Goal: Information Seeking & Learning: Learn about a topic

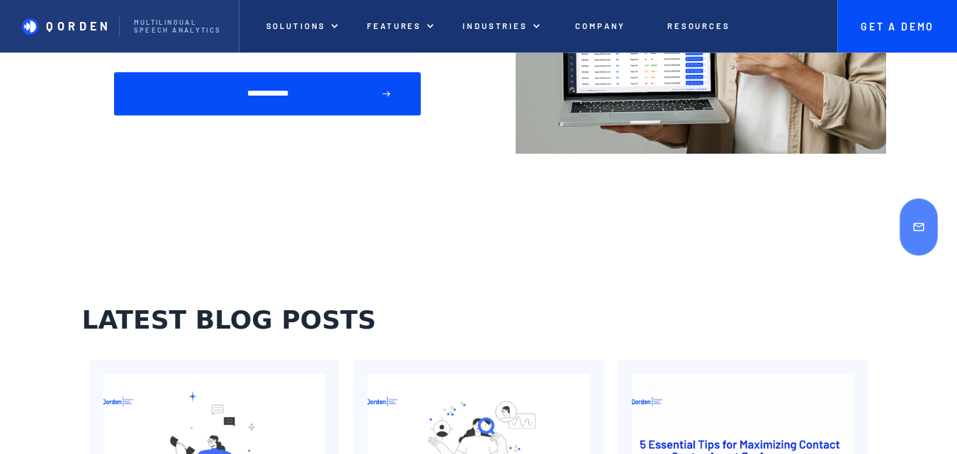
scroll to position [4206, 0]
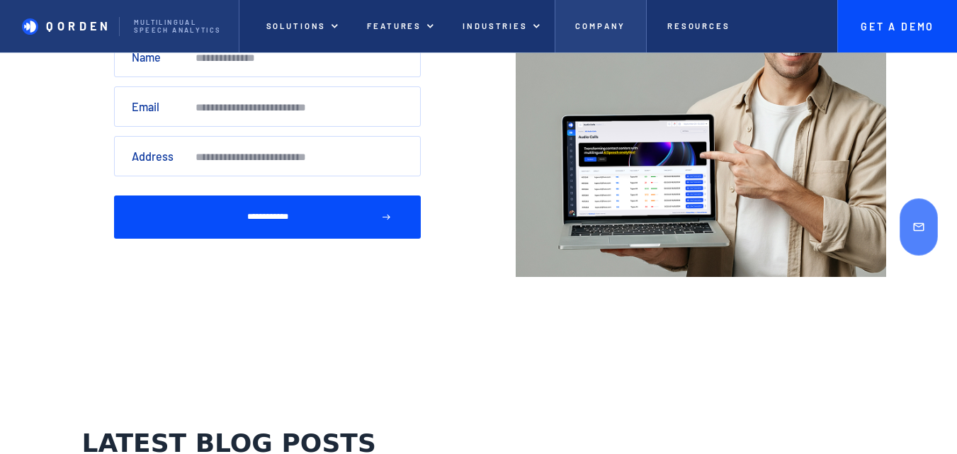
click at [595, 28] on p "Company" at bounding box center [600, 26] width 50 height 10
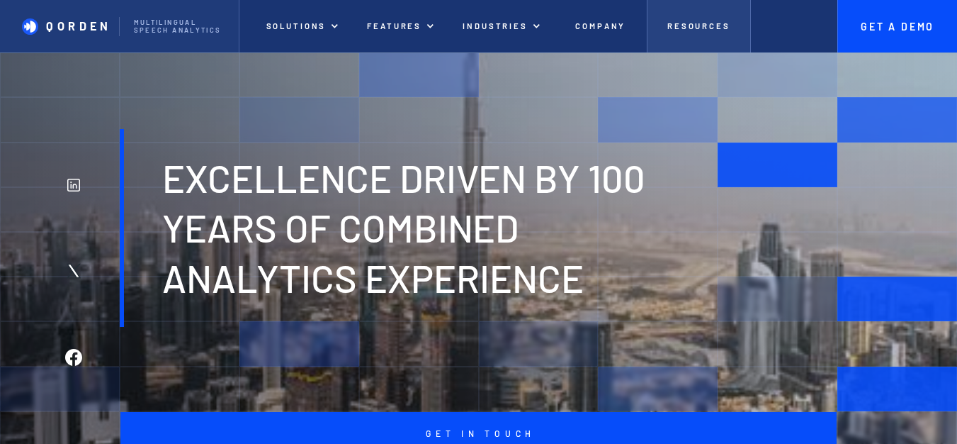
click at [695, 26] on p "Resources" at bounding box center [699, 26] width 63 height 10
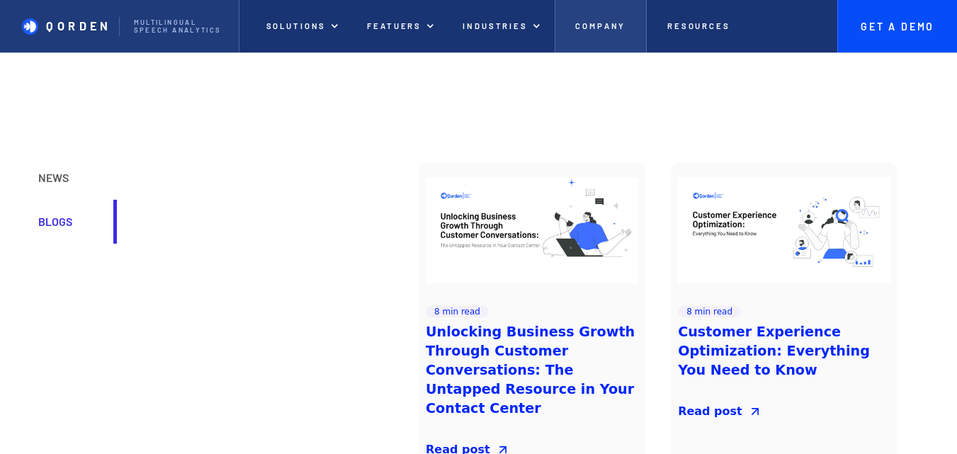
click at [618, 25] on p "Company" at bounding box center [600, 26] width 50 height 10
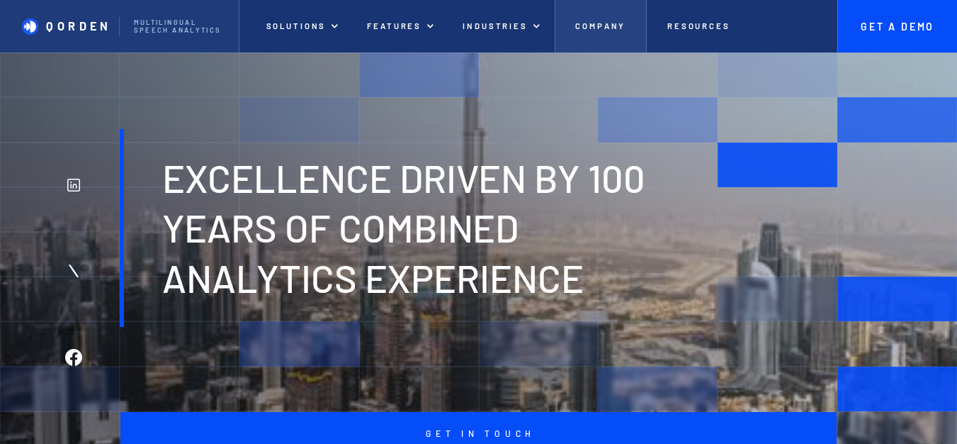
click at [608, 25] on p "Company" at bounding box center [600, 26] width 50 height 10
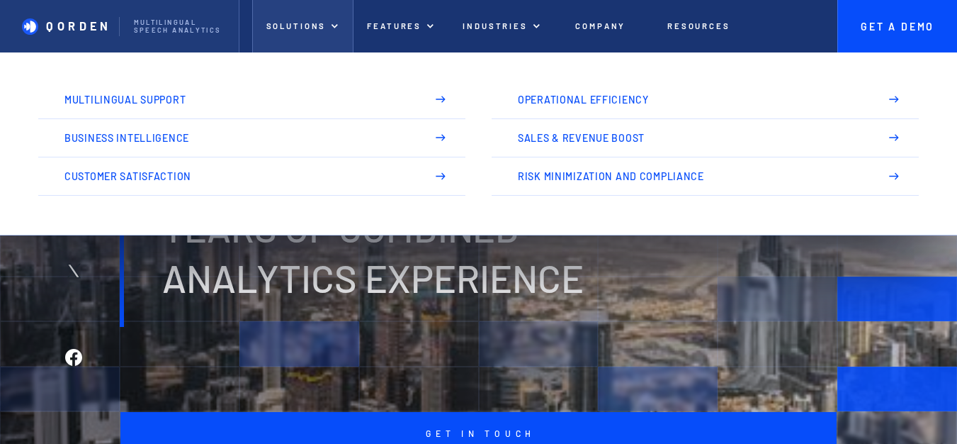
click at [307, 28] on p "Solutions" at bounding box center [296, 26] width 60 height 10
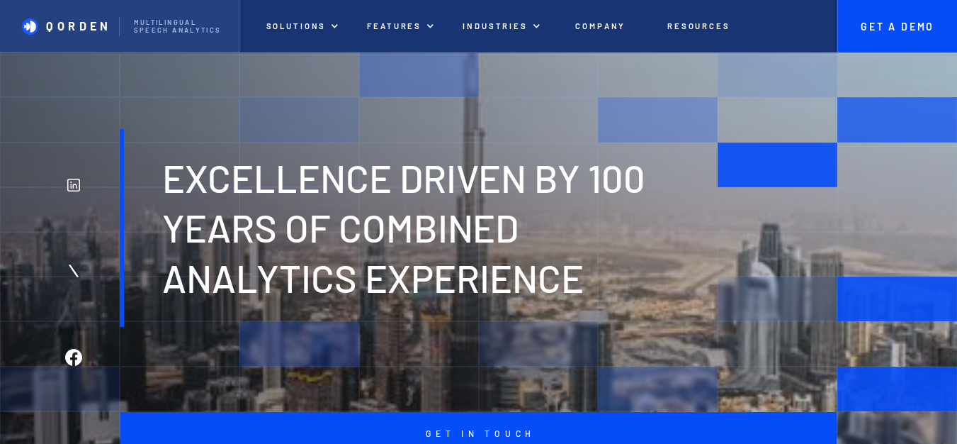
click at [80, 32] on p "QORDEN" at bounding box center [78, 25] width 65 height 13
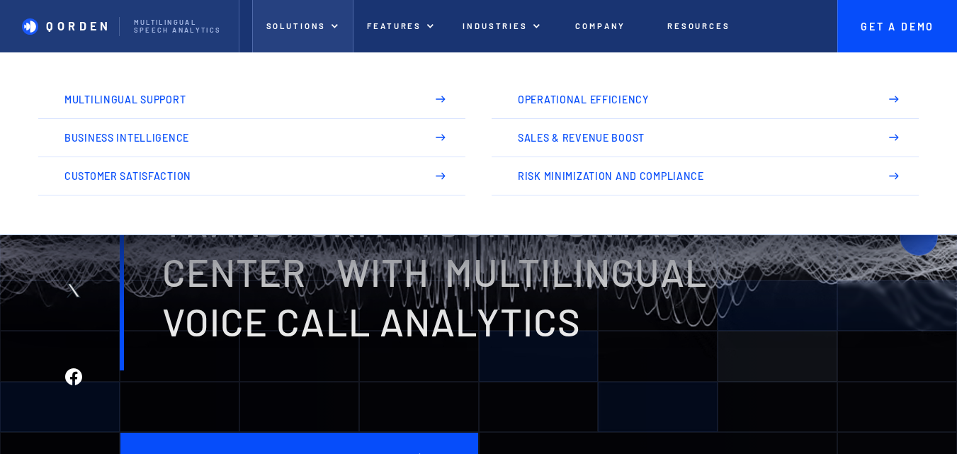
click at [285, 24] on p "Solutions" at bounding box center [296, 26] width 60 height 10
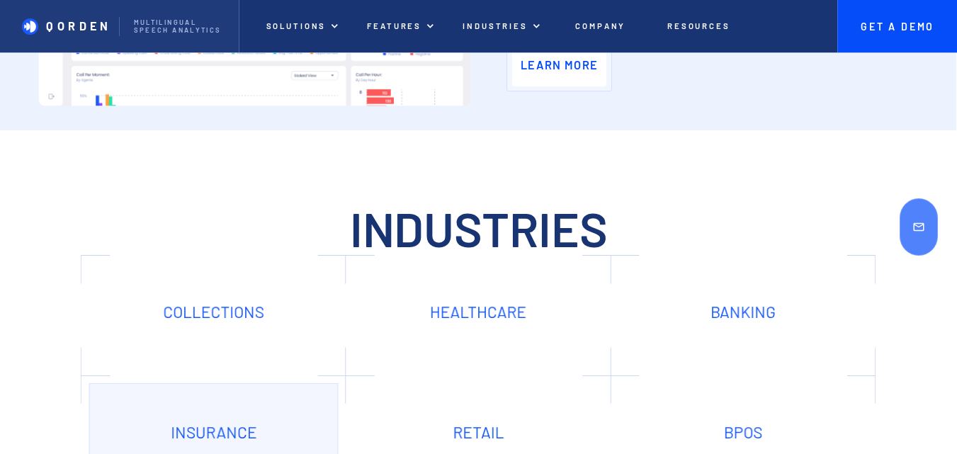
scroll to position [4039, 0]
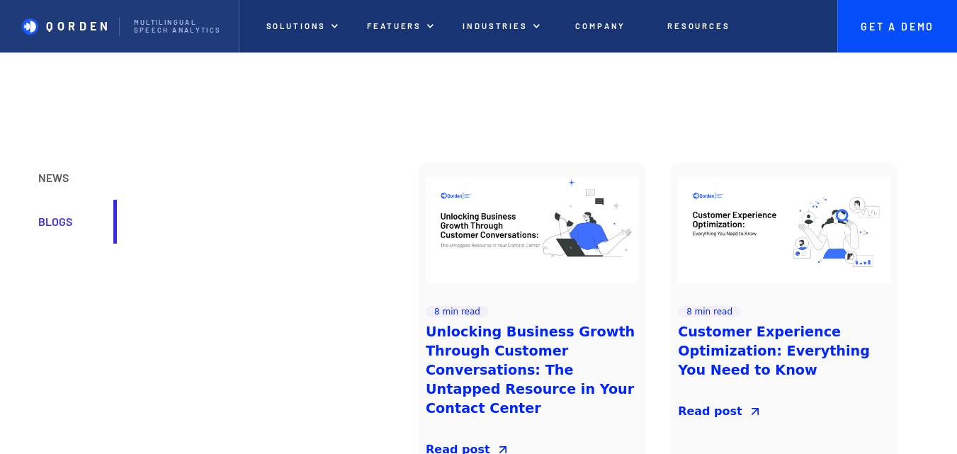
click at [48, 215] on div "Blogs" at bounding box center [68, 222] width 61 height 16
click at [49, 220] on div "Blogs" at bounding box center [68, 222] width 61 height 16
click at [69, 181] on div "NEWS" at bounding box center [68, 178] width 61 height 16
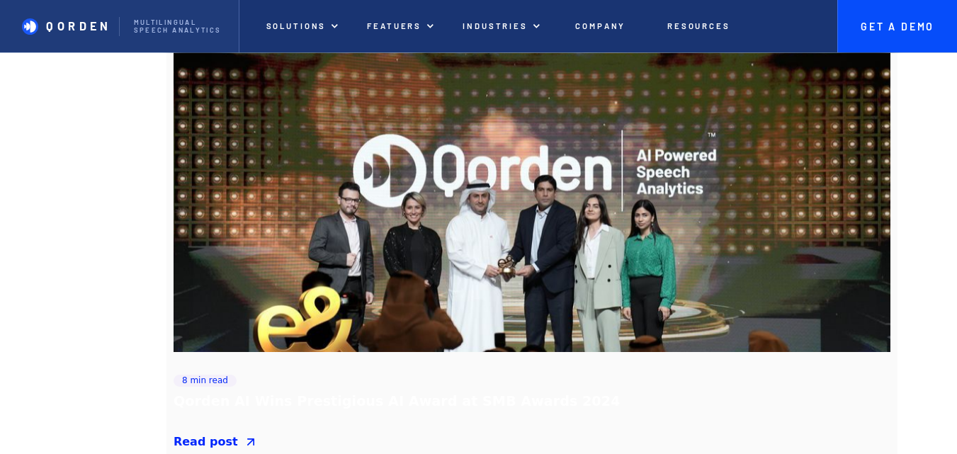
scroll to position [893, 0]
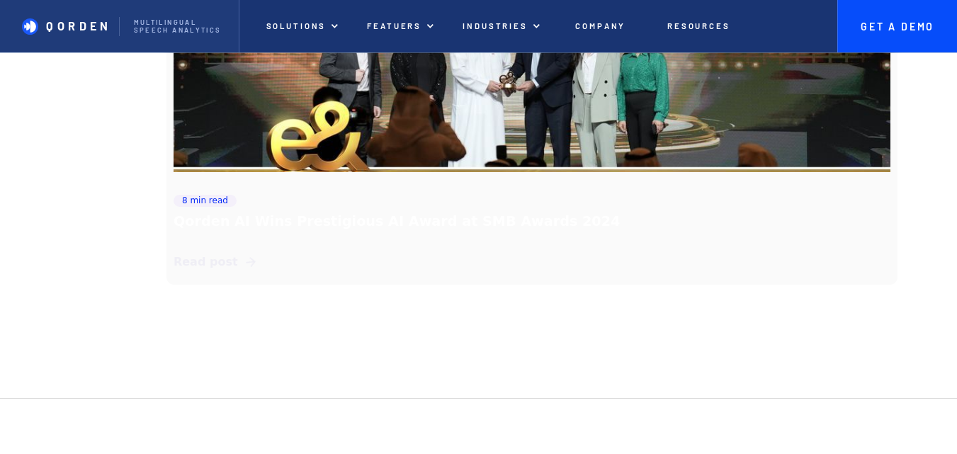
click at [231, 268] on link "Read post" at bounding box center [216, 262] width 84 height 17
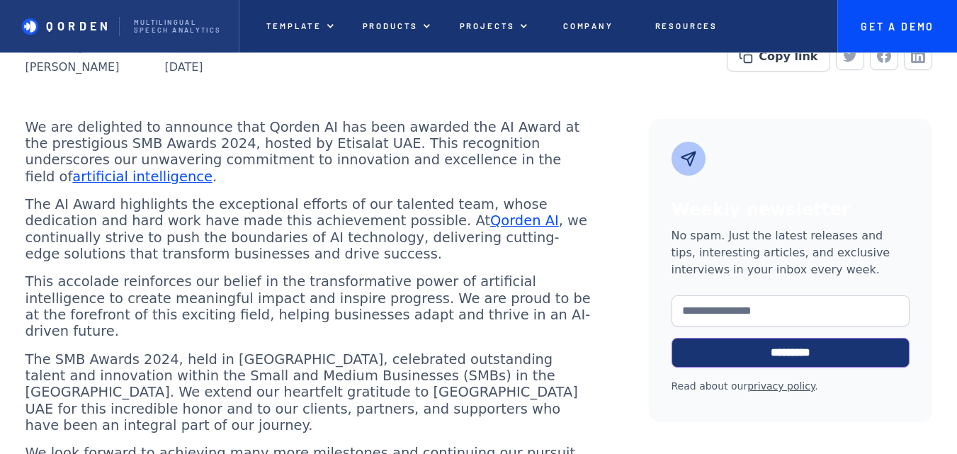
scroll to position [496, 0]
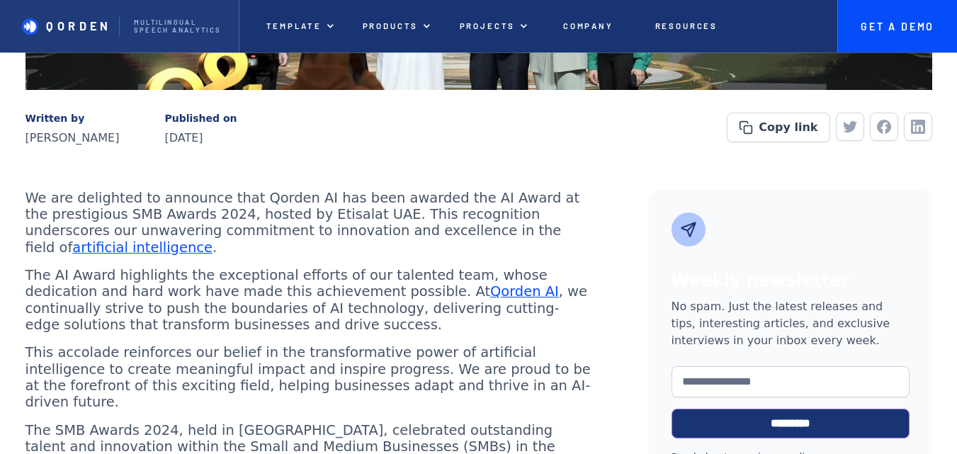
click at [213, 240] on link "artificial intelligence" at bounding box center [142, 248] width 140 height 16
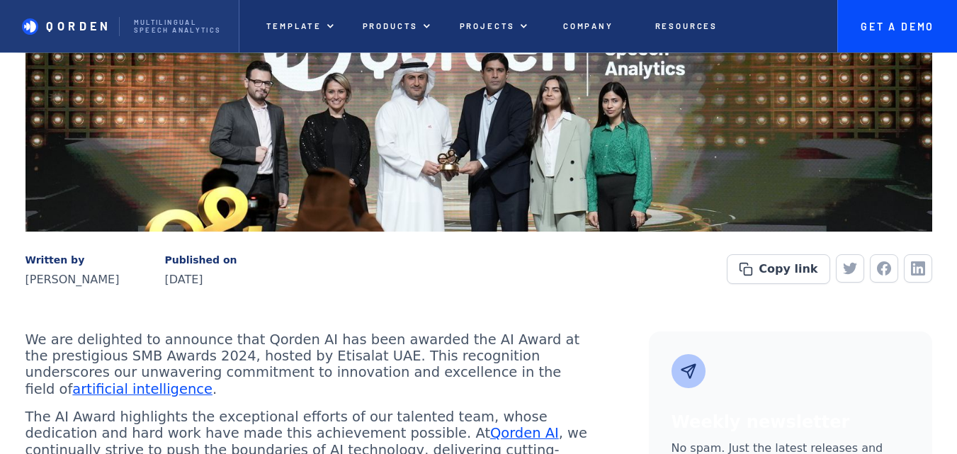
scroll to position [283, 0]
